Goal: Information Seeking & Learning: Find specific fact

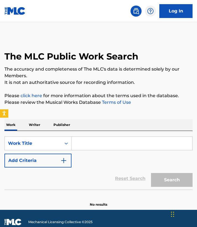
click at [9, 57] on h1 "The MLC Public Work Search" at bounding box center [71, 56] width 134 height 11
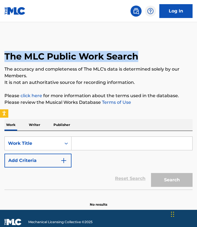
drag, startPoint x: 4, startPoint y: 56, endPoint x: 159, endPoint y: 60, distance: 154.3
click at [160, 60] on div "The MLC Public Work Search" at bounding box center [98, 53] width 188 height 35
copy h1 "The MLC Public Work Search"
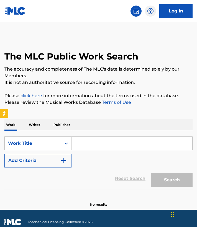
click at [86, 147] on input "Search Form" at bounding box center [131, 143] width 121 height 13
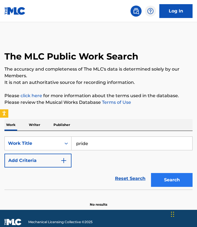
click at [171, 177] on button "Search" at bounding box center [172, 180] width 42 height 14
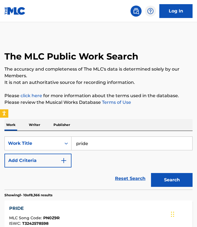
click at [126, 142] on input "pride" at bounding box center [131, 143] width 121 height 13
type input "pride"
click at [62, 123] on p "Publisher" at bounding box center [62, 125] width 20 height 12
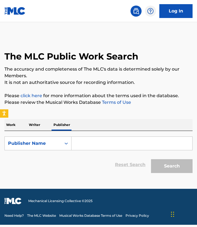
click at [86, 143] on input "Search Form" at bounding box center [131, 143] width 121 height 13
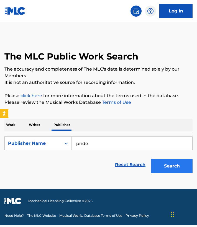
click at [159, 164] on button "Search" at bounding box center [172, 166] width 42 height 14
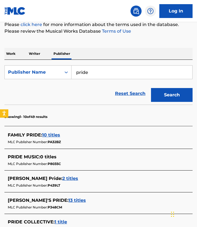
scroll to position [73, 0]
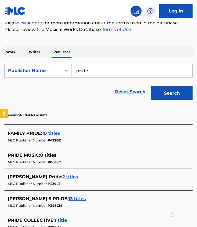
click at [107, 70] on input "pride" at bounding box center [131, 70] width 121 height 13
type input "p"
type input "[PERSON_NAME]"
click at [172, 93] on button "Search" at bounding box center [172, 93] width 42 height 14
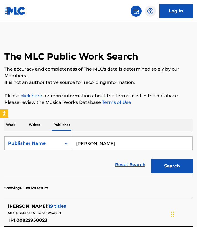
scroll to position [0, 0]
click at [44, 145] on div "Publisher Name" at bounding box center [33, 143] width 50 height 7
click at [30, 126] on p "Writer" at bounding box center [34, 125] width 15 height 12
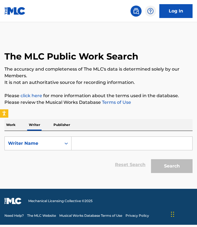
click at [98, 144] on input "Search Form" at bounding box center [131, 143] width 121 height 13
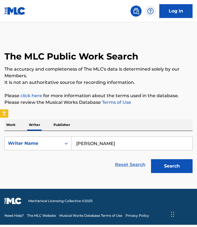
type input "[PERSON_NAME]"
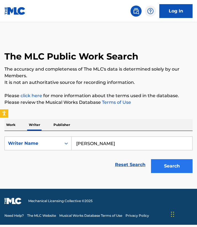
drag, startPoint x: 137, startPoint y: 168, endPoint x: 170, endPoint y: 162, distance: 33.6
click at [170, 162] on button "Search" at bounding box center [172, 166] width 42 height 14
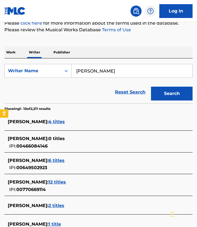
scroll to position [114, 0]
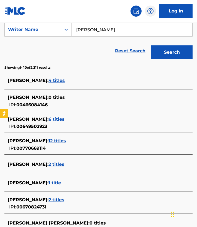
click at [61, 164] on span "2 titles" at bounding box center [56, 164] width 16 height 5
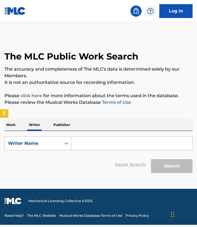
click at [14, 127] on p "Work" at bounding box center [10, 125] width 13 height 12
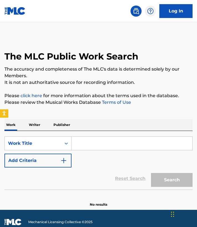
click at [123, 147] on input "Search Form" at bounding box center [131, 143] width 121 height 13
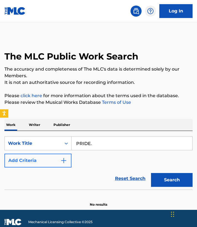
type input "PRIDE."
click at [57, 163] on button "Add Criteria" at bounding box center [37, 161] width 67 height 14
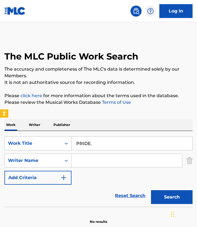
click at [107, 154] on input "Search Form" at bounding box center [126, 160] width 111 height 13
type input "k"
type input "[PERSON_NAME]"
click at [37, 180] on button "Add Criteria" at bounding box center [37, 178] width 67 height 14
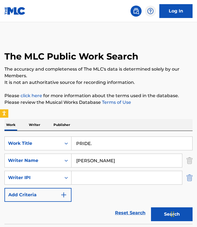
click at [188, 178] on img "Search Form" at bounding box center [189, 178] width 6 height 14
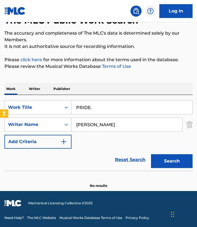
scroll to position [36, 0]
click at [162, 162] on button "Search" at bounding box center [172, 161] width 42 height 14
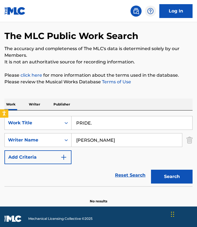
click at [138, 108] on div "Work Writer Publisher" at bounding box center [98, 105] width 188 height 12
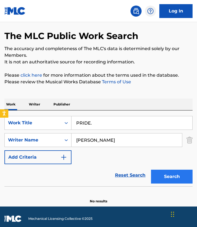
click at [175, 173] on button "Search" at bounding box center [172, 177] width 42 height 14
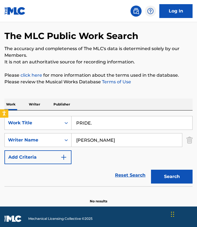
click at [137, 9] on img at bounding box center [136, 11] width 7 height 7
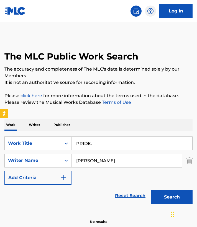
click at [137, 10] on img at bounding box center [136, 11] width 7 height 7
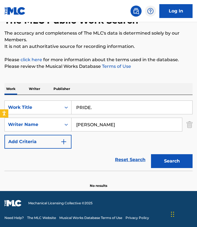
scroll to position [36, 0]
click at [175, 12] on link "Log In" at bounding box center [175, 11] width 33 height 14
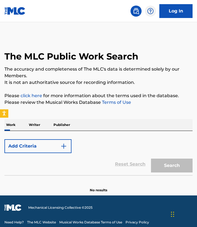
scroll to position [4, 0]
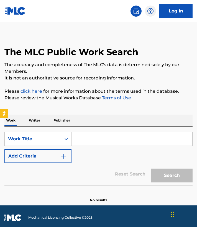
click at [100, 138] on input "Search Form" at bounding box center [131, 138] width 121 height 13
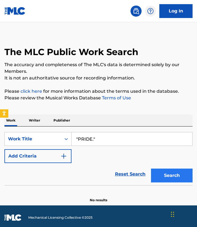
type input ""PRIDE.""
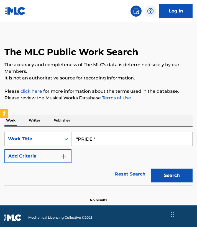
click at [168, 171] on button "Search" at bounding box center [172, 176] width 42 height 14
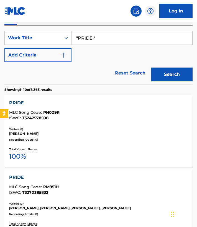
scroll to position [120, 0]
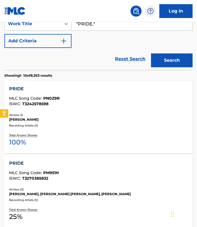
click at [11, 85] on div "PRIDE MLC Song Code : PN0Z9R ISWC : T3242578598 Writers ( 1 ) NICK LIGTELIJN Re…" at bounding box center [98, 117] width 188 height 73
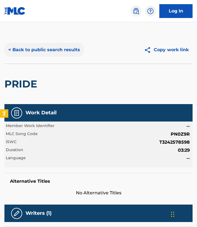
click at [24, 49] on button "< Back to public search results" at bounding box center [43, 50] width 79 height 14
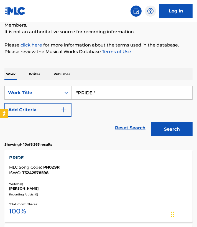
scroll to position [47, 0]
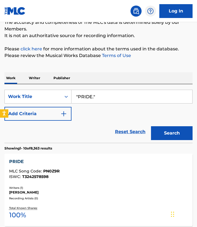
drag, startPoint x: 106, startPoint y: 94, endPoint x: 119, endPoint y: 95, distance: 13.9
click at [119, 95] on input ""PRIDE."" at bounding box center [131, 96] width 121 height 13
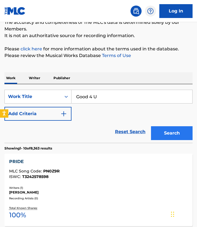
type input "Good 4 U"
click at [177, 135] on button "Search" at bounding box center [172, 133] width 42 height 14
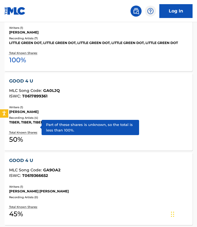
scroll to position [245, 0]
